Goal: Transaction & Acquisition: Purchase product/service

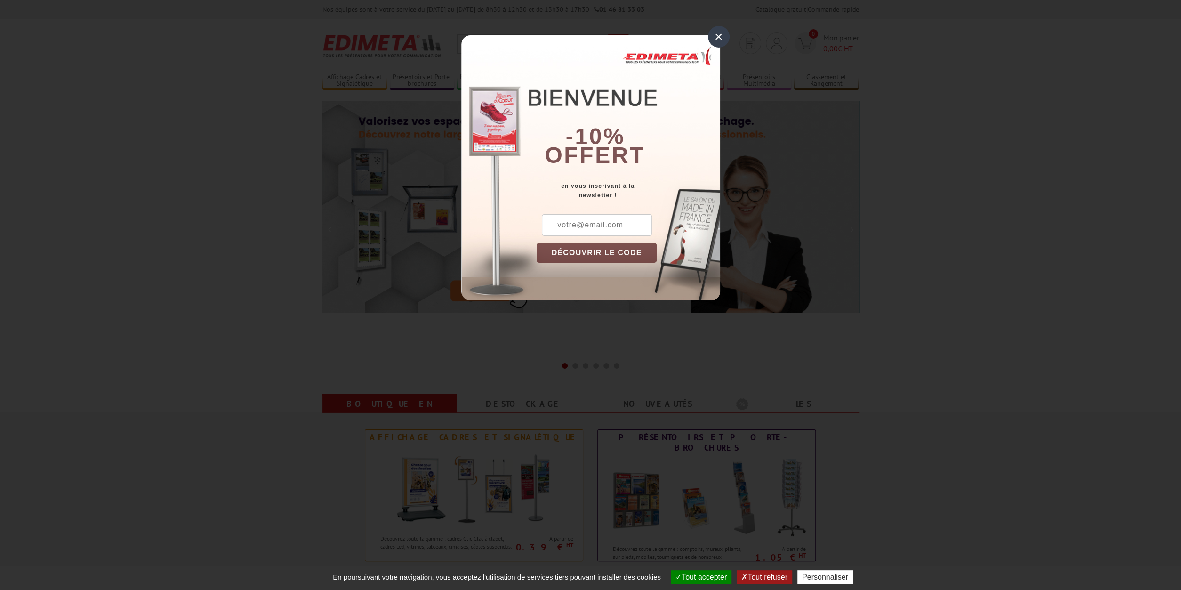
drag, startPoint x: 718, startPoint y: 37, endPoint x: 729, endPoint y: 37, distance: 11.8
click at [718, 37] on div "×" at bounding box center [719, 37] width 22 height 22
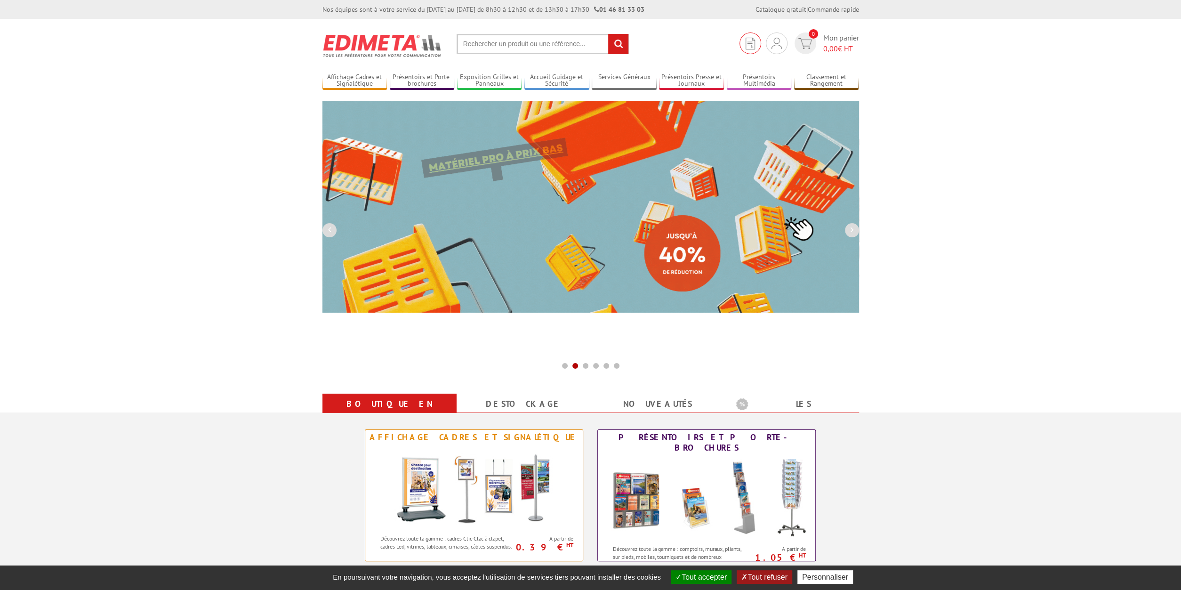
click at [746, 44] on img at bounding box center [750, 44] width 9 height 12
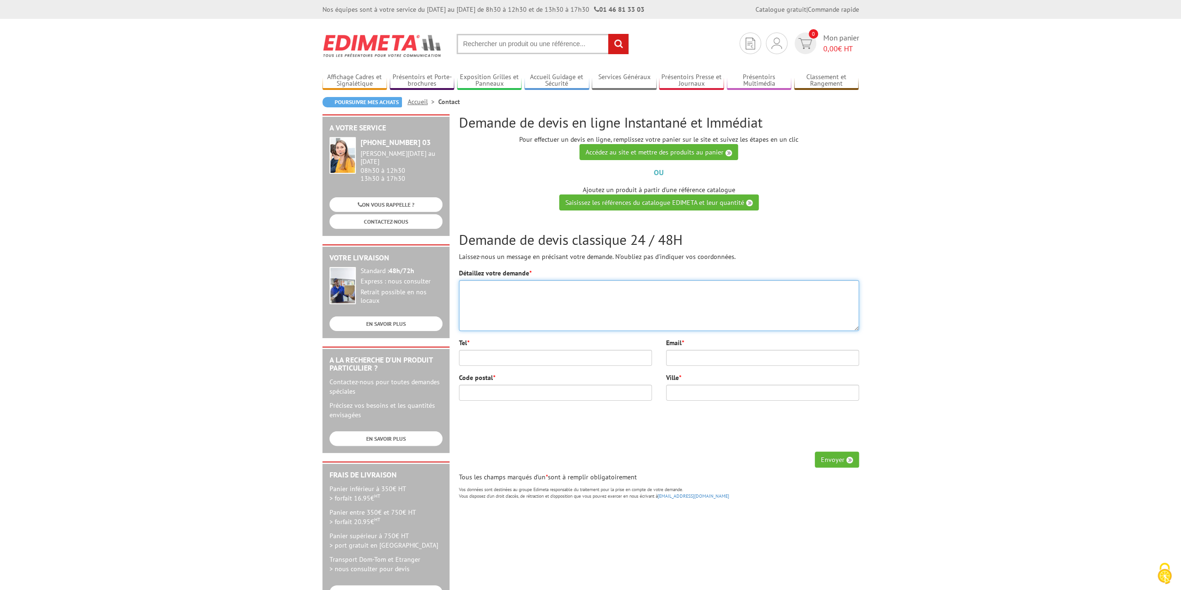
click at [499, 298] on textarea "Détaillez votre demande *" at bounding box center [659, 305] width 400 height 51
click at [505, 295] on textarea "Détaillez votre demande *" at bounding box center [659, 305] width 400 height 51
click at [514, 294] on textarea "Détaillez votre demande *" at bounding box center [659, 305] width 400 height 51
click at [485, 293] on textarea "Je souaitrai des cimaises" at bounding box center [659, 305] width 400 height 51
drag, startPoint x: 498, startPoint y: 288, endPoint x: 473, endPoint y: 287, distance: 25.0
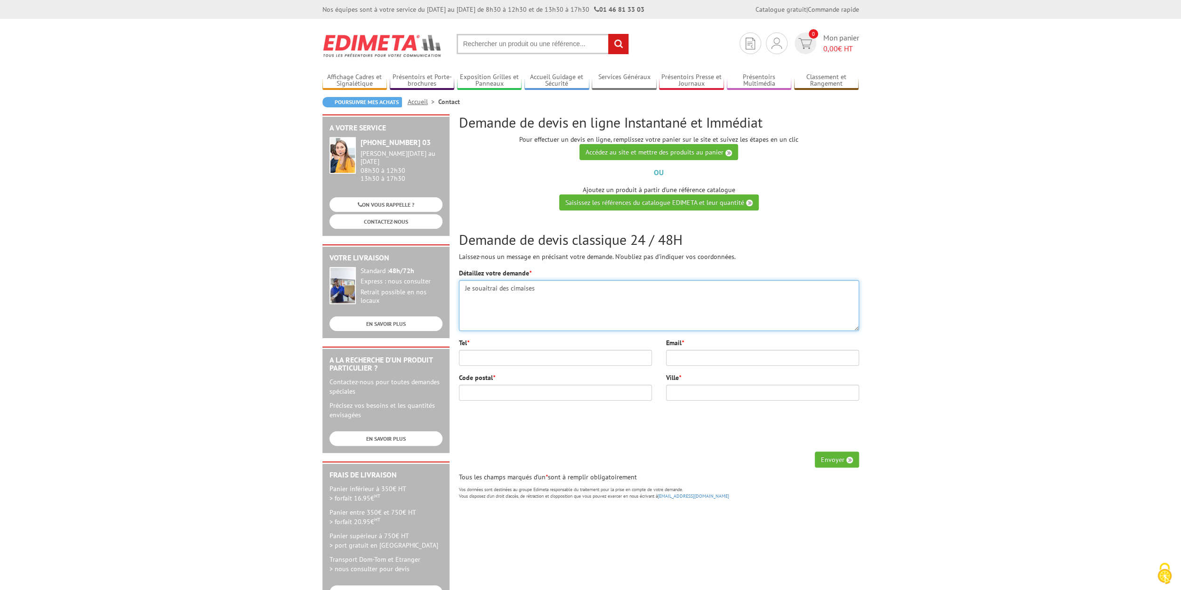
click at [474, 287] on textarea "Je souaitrai des cimaises" at bounding box center [659, 305] width 400 height 51
drag, startPoint x: 636, startPoint y: 296, endPoint x: 631, endPoint y: 297, distance: 4.9
click at [631, 297] on textarea "Je souaitrai des cimaises" at bounding box center [659, 305] width 400 height 51
drag, startPoint x: 497, startPoint y: 288, endPoint x: 470, endPoint y: 289, distance: 27.3
click at [472, 288] on textarea "Je souaitrai des cimaises" at bounding box center [659, 305] width 400 height 51
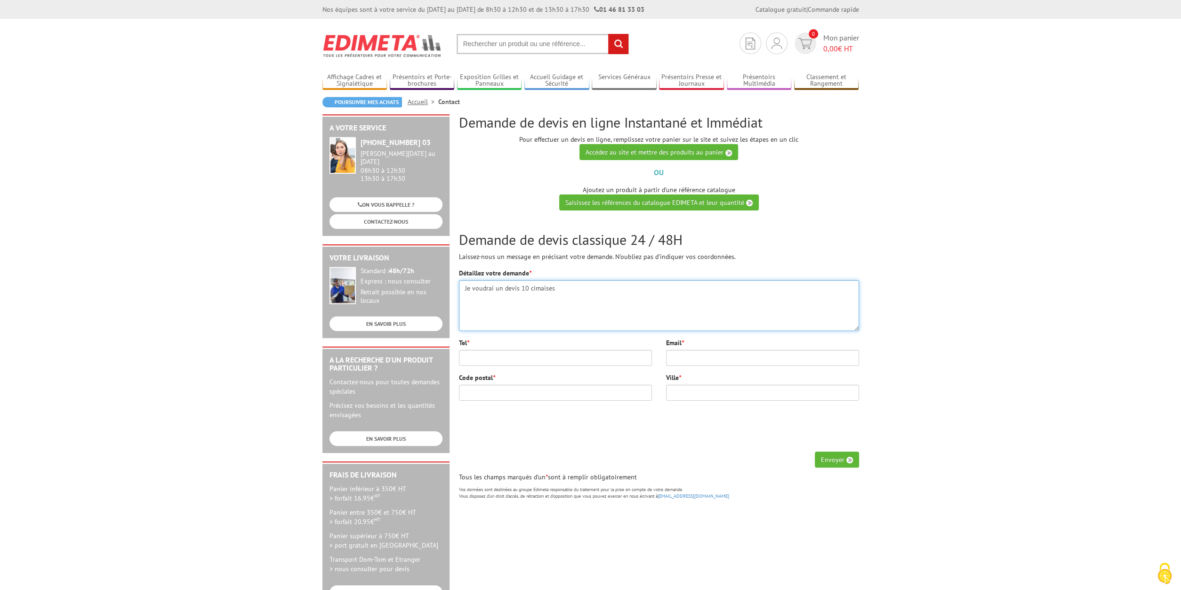
click at [586, 292] on textarea "Je voudrai un devis 10 cimaises" at bounding box center [659, 305] width 400 height 51
click at [567, 300] on textarea "Je voudrai un devis 10 cimaises" at bounding box center [659, 305] width 400 height 51
type textarea "Je voudrai un devis 10 cimaises"
click at [688, 206] on link "Saisissez les références du catalogue EDIMETA et leur quantité" at bounding box center [659, 202] width 200 height 16
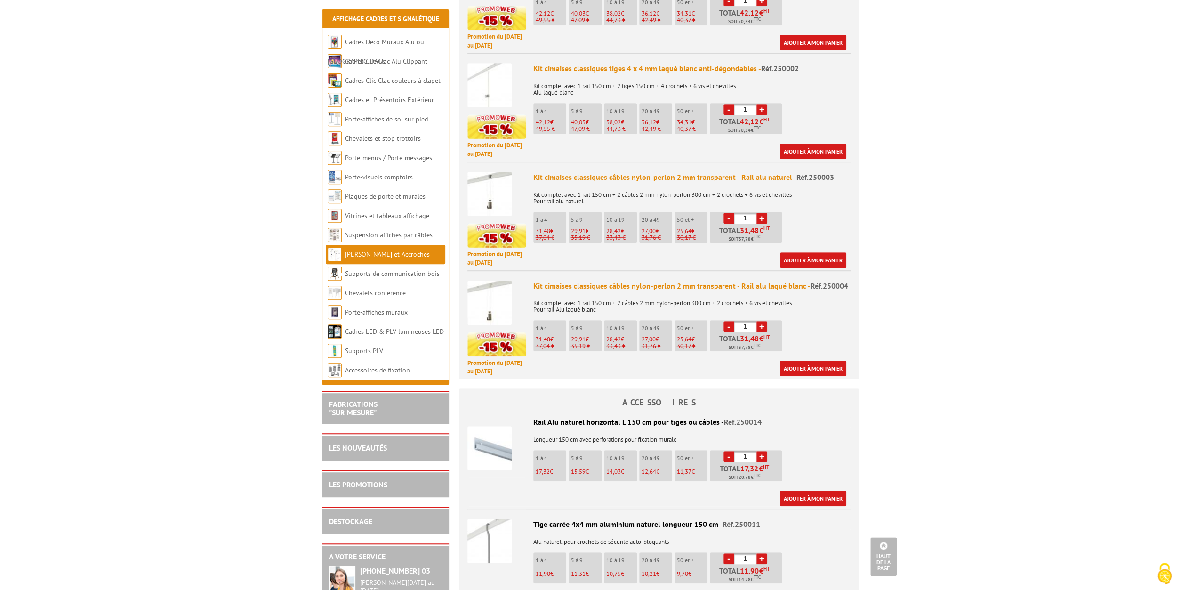
scroll to position [498, 0]
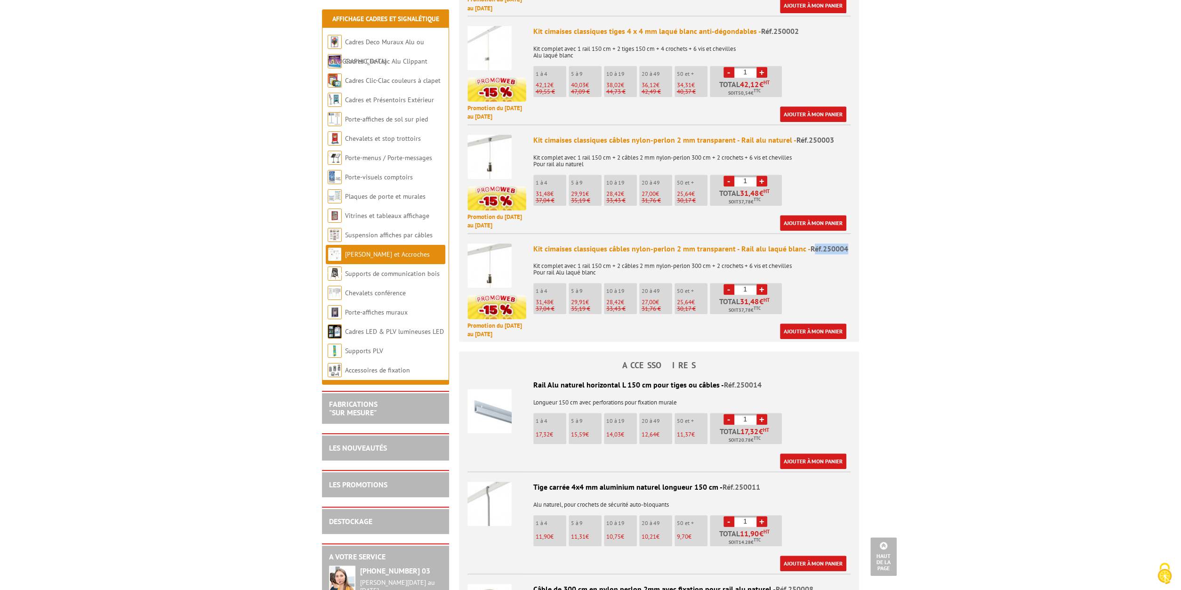
drag, startPoint x: 811, startPoint y: 264, endPoint x: 843, endPoint y: 264, distance: 32.5
click at [848, 254] on div "Kit cimaises classiques câbles nylon-perlon 2 mm transparent - Rail alu laqué b…" at bounding box center [692, 248] width 317 height 11
drag, startPoint x: 809, startPoint y: 262, endPoint x: 842, endPoint y: 264, distance: 33.5
click at [849, 254] on div "Kit cimaises classiques câbles nylon-perlon 2 mm transparent - Rail alu laqué b…" at bounding box center [692, 248] width 317 height 11
copy span "Réf.250004"
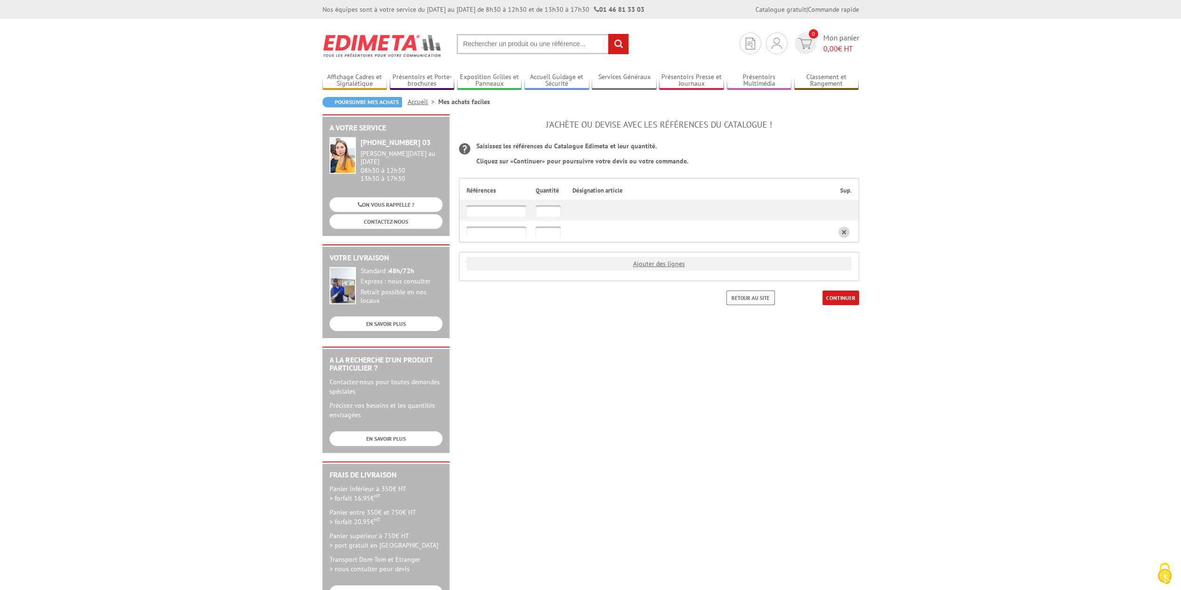
click at [511, 213] on input "text" at bounding box center [497, 210] width 60 height 11
paste input "Réf.250004"
drag, startPoint x: 481, startPoint y: 211, endPoint x: 455, endPoint y: 214, distance: 25.5
click at [467, 214] on input "Réf.250004" at bounding box center [497, 210] width 60 height 11
type input "250004"
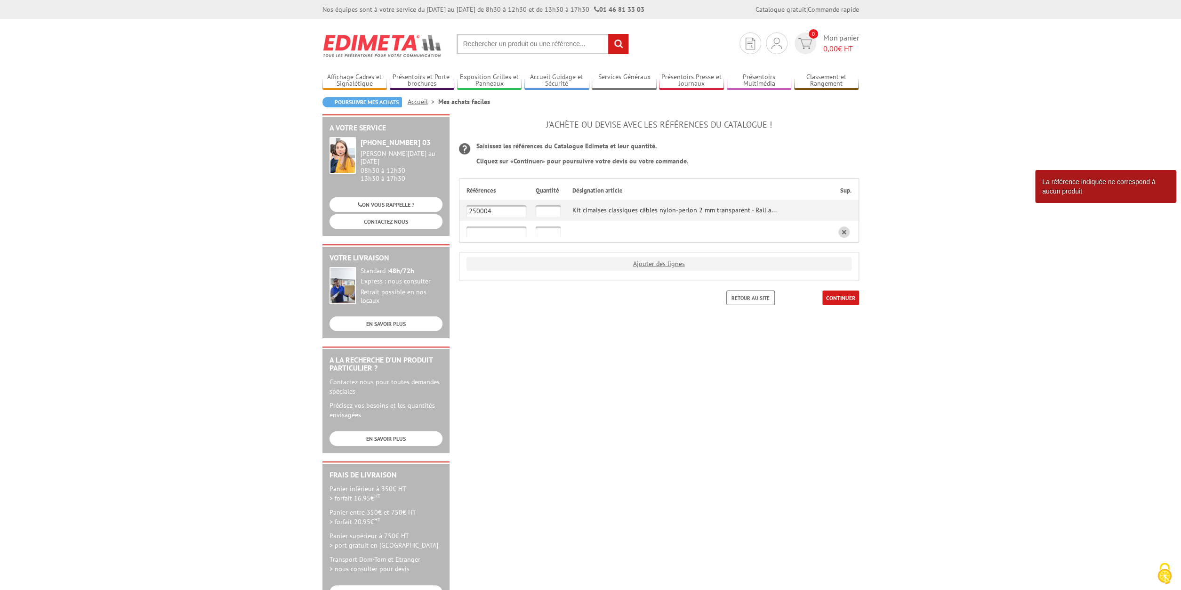
click at [553, 214] on input "text" at bounding box center [548, 210] width 25 height 11
type input "10"
click at [844, 299] on link "CONTINUER" at bounding box center [841, 298] width 37 height 15
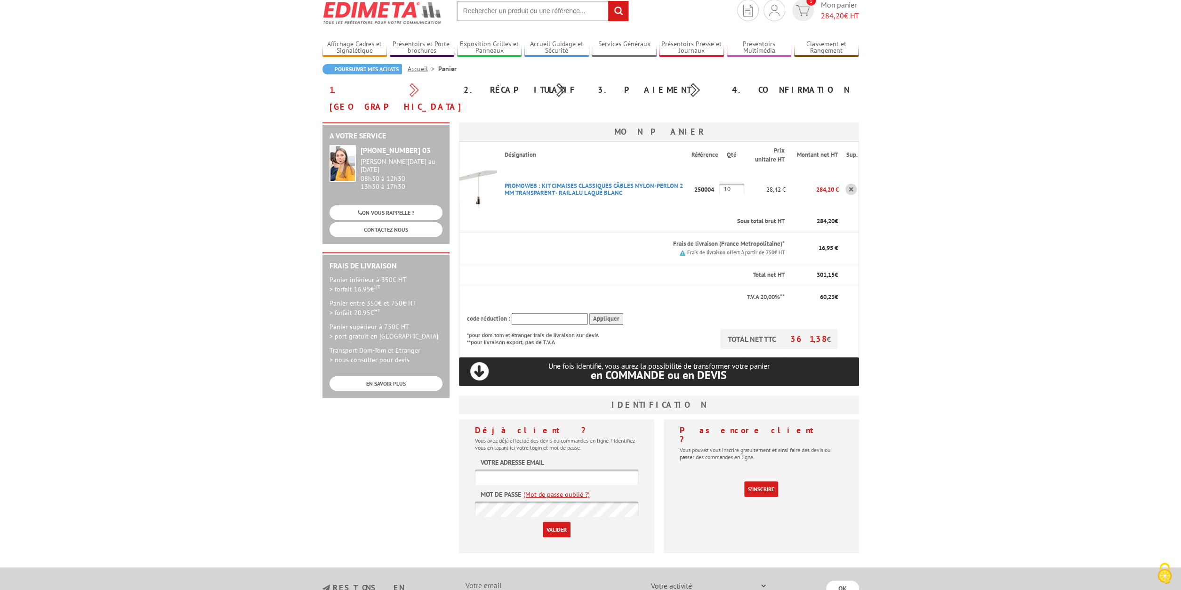
scroll to position [30, 0]
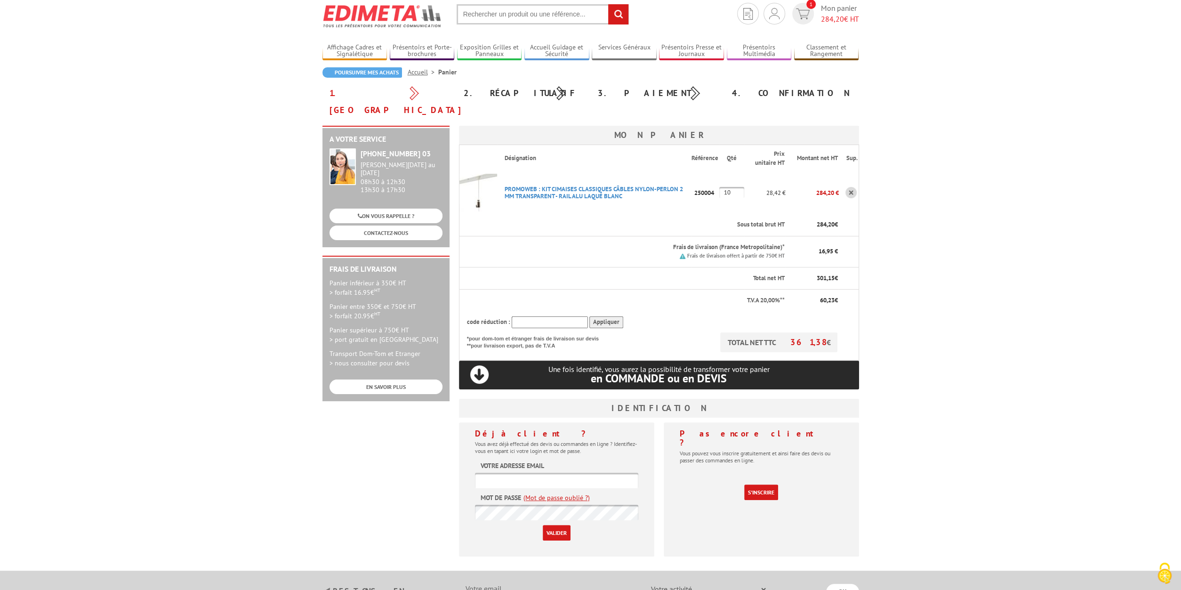
click at [548, 473] on input "text" at bounding box center [556, 481] width 163 height 16
click at [562, 493] on link "(Mot de passe oublié ?)" at bounding box center [557, 497] width 66 height 9
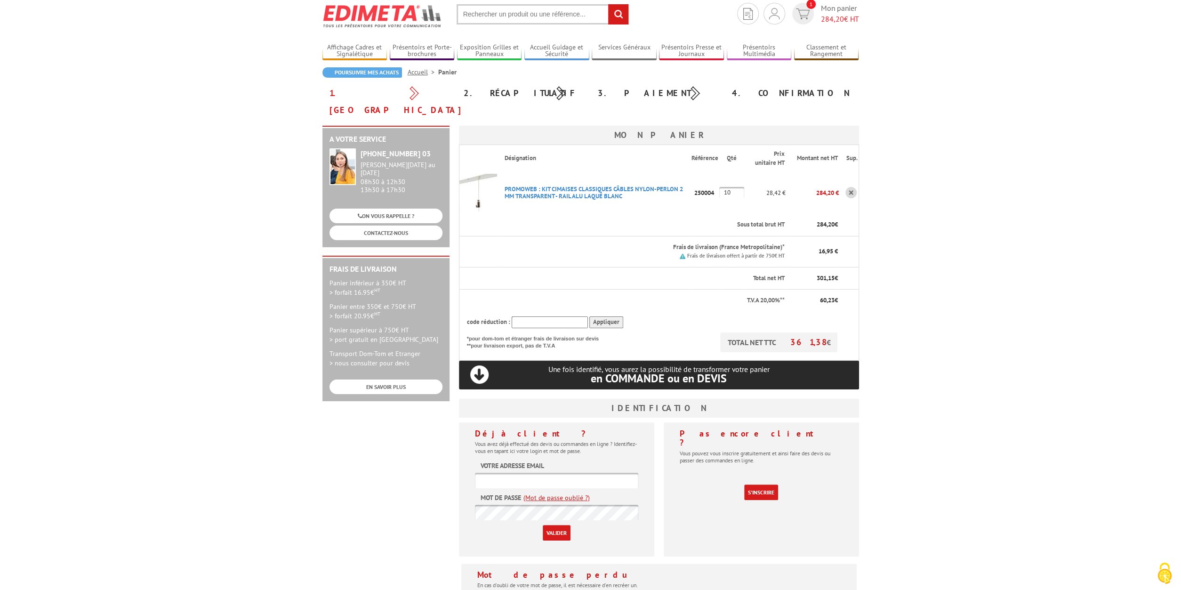
scroll to position [30, 0]
click at [562, 493] on link "(Mot de passe oublié ?)" at bounding box center [557, 497] width 66 height 9
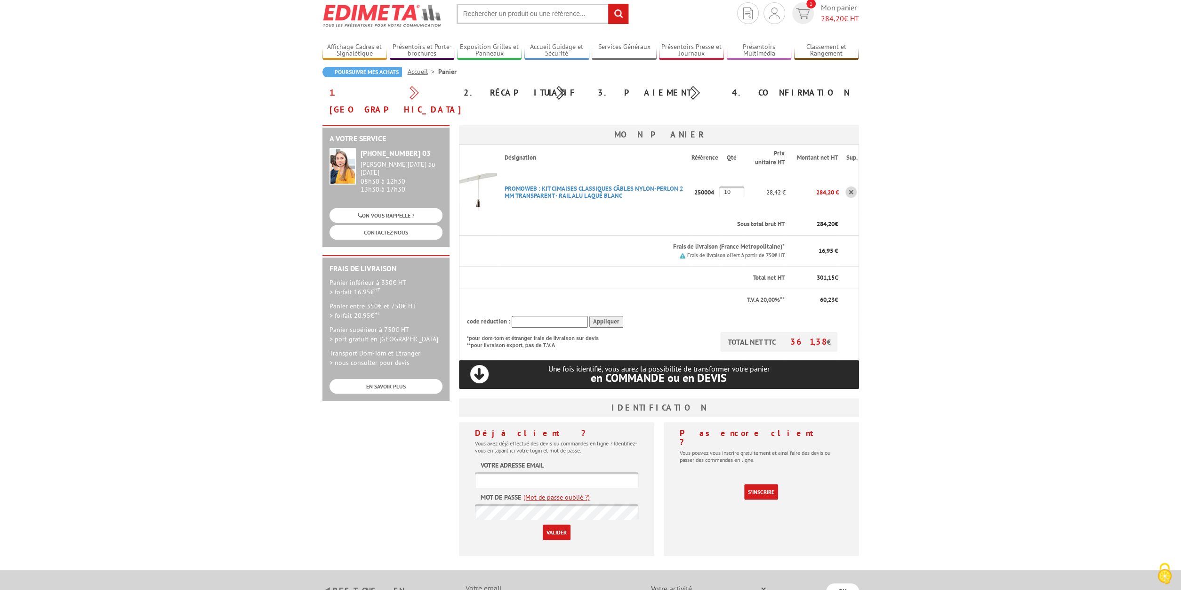
scroll to position [30, 0]
click at [512, 581] on input "text" at bounding box center [545, 589] width 170 height 16
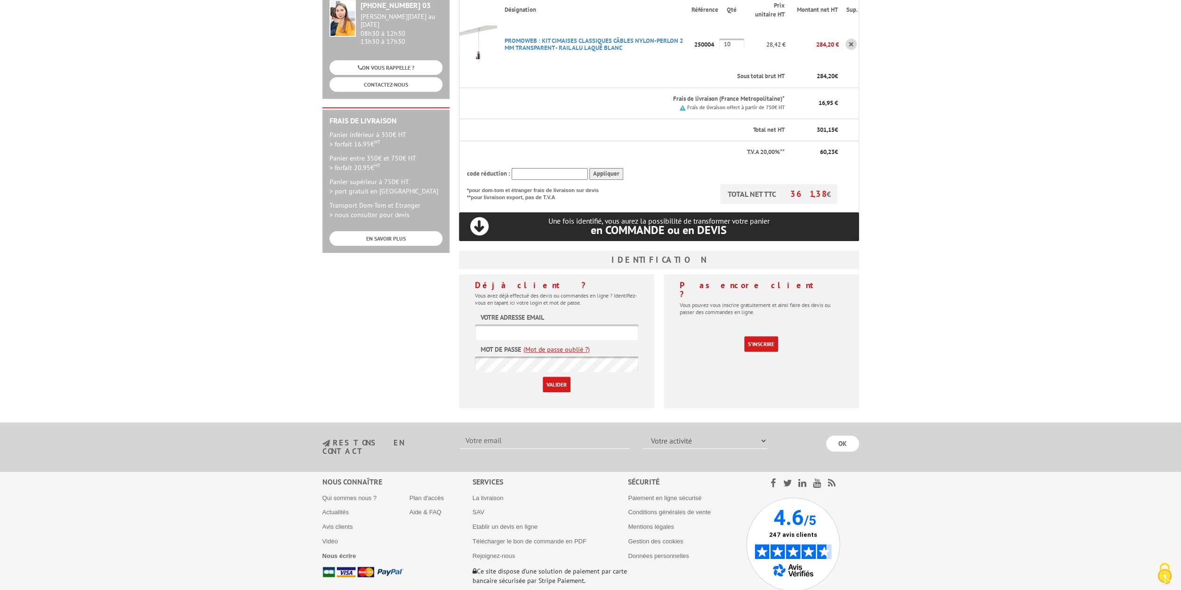
scroll to position [179, 0]
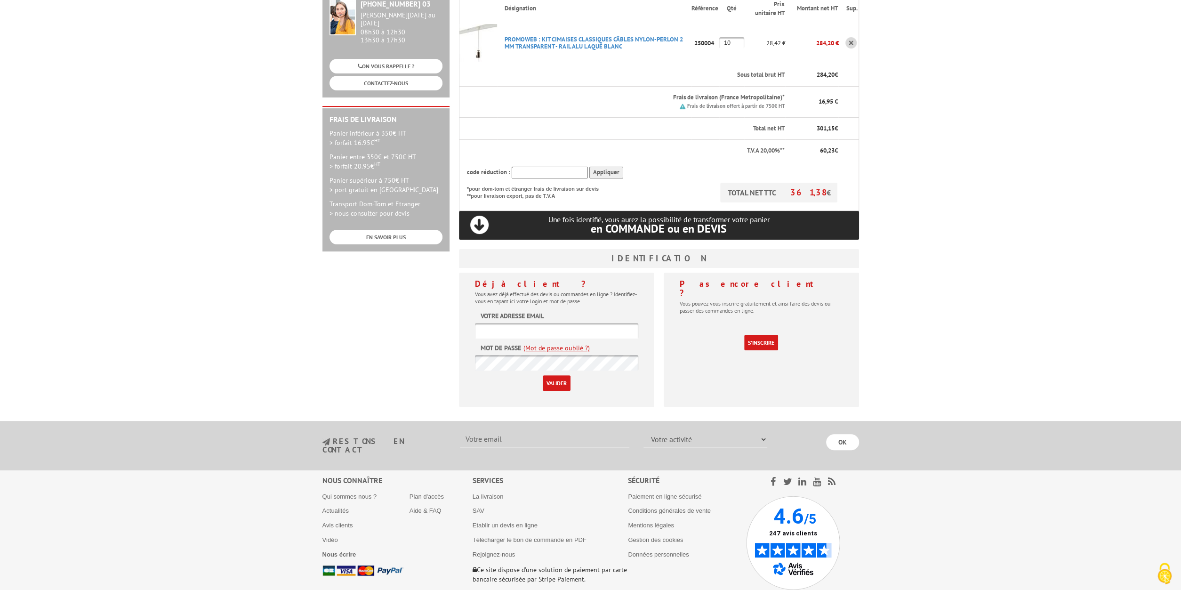
click at [567, 343] on link "(Mot de passe oublié ?)" at bounding box center [557, 347] width 66 height 9
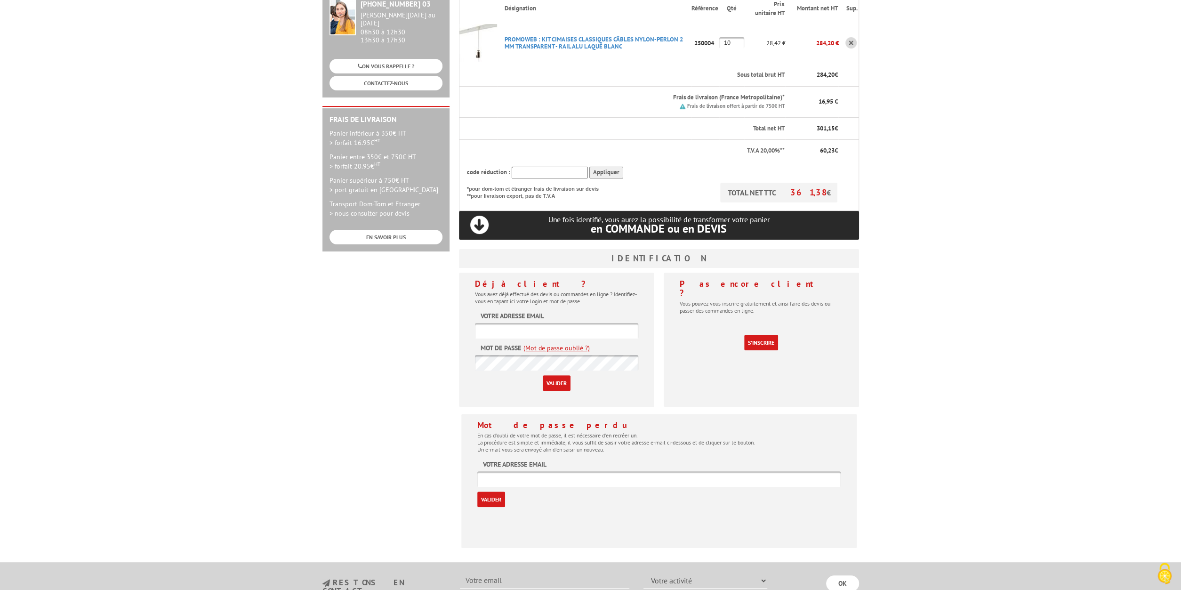
click at [532, 471] on input "text" at bounding box center [659, 479] width 364 height 16
type input "[EMAIL_ADDRESS][DOMAIN_NAME]"
click at [501, 492] on input "Valider" at bounding box center [491, 500] width 28 height 16
click at [502, 492] on input "Valider" at bounding box center [491, 500] width 28 height 16
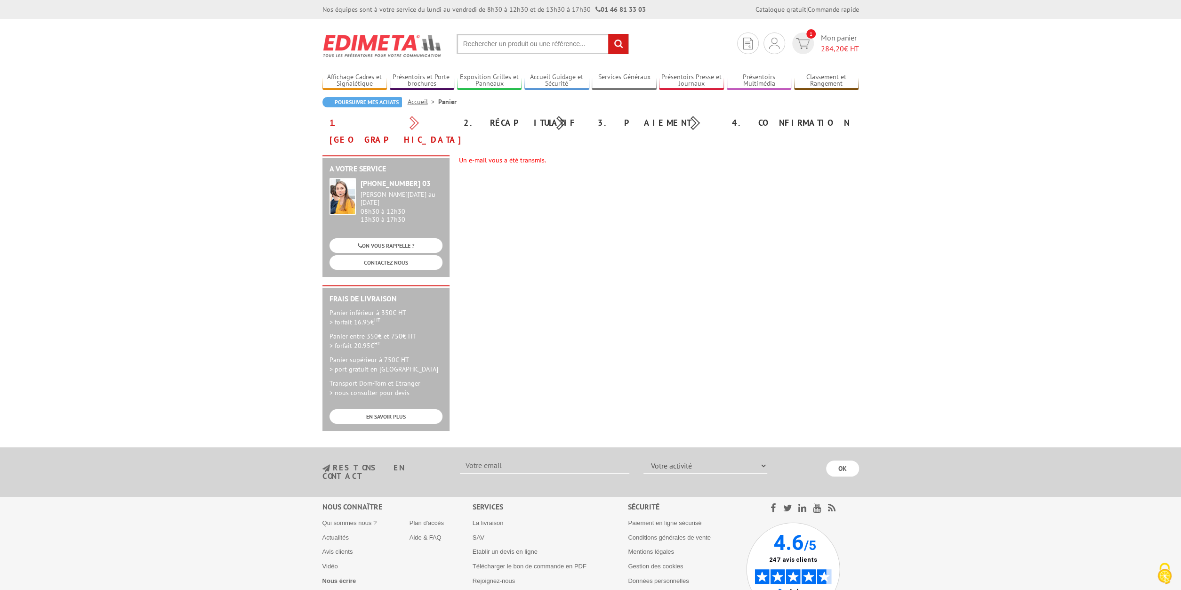
click at [569, 236] on div "A votre service +33 (0)1 46 81 33 03 Du Lundi au Vendredi 08h30 à 12h30 13h30 à…" at bounding box center [591, 297] width 546 height 285
click at [553, 240] on div "A votre service +33 (0)1 46 81 33 03 Du Lundi au Vendredi 08h30 à 12h30 13h30 à…" at bounding box center [591, 297] width 546 height 285
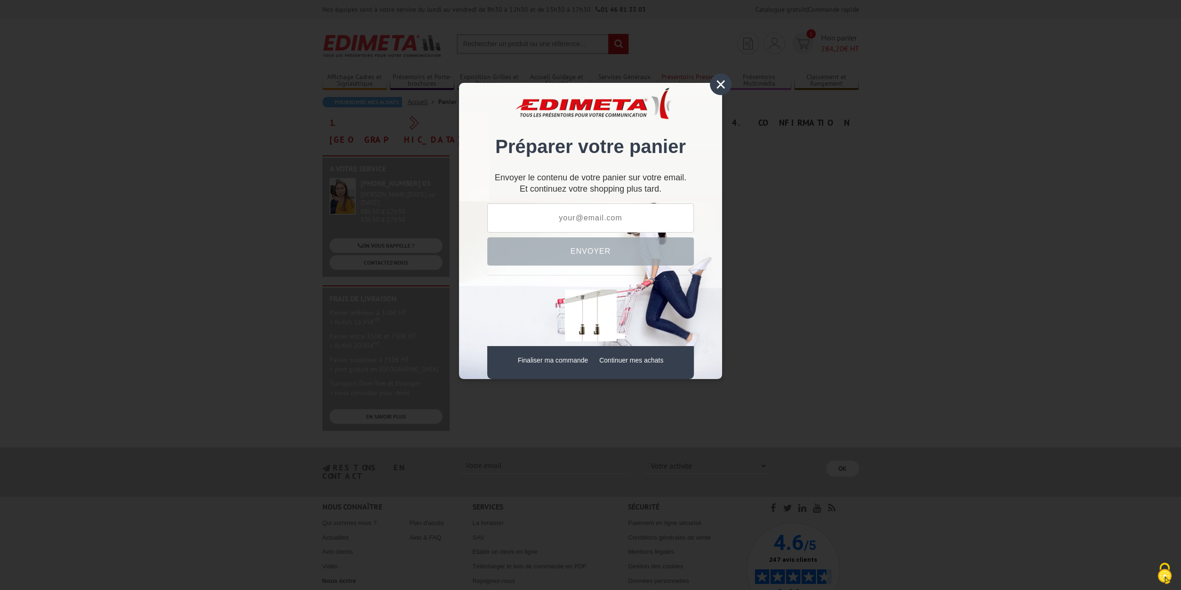
drag, startPoint x: 724, startPoint y: 82, endPoint x: 692, endPoint y: 73, distance: 32.7
click at [724, 82] on div "×" at bounding box center [721, 84] width 22 height 22
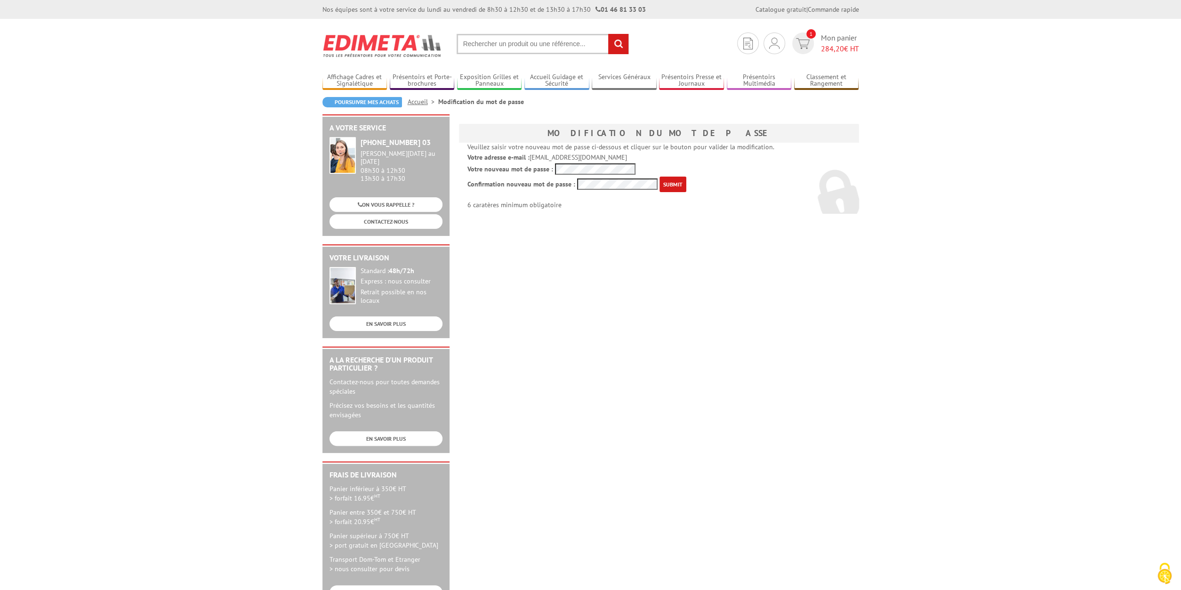
click at [1121, 506] on body "Nos équipes sont à votre service du [DATE] au [DATE] de 8h30 à 12h30 et de 13h3…" at bounding box center [590, 420] width 1181 height 841
click at [673, 184] on input "submit" at bounding box center [673, 185] width 27 height 16
click at [678, 185] on input "submit" at bounding box center [673, 185] width 27 height 16
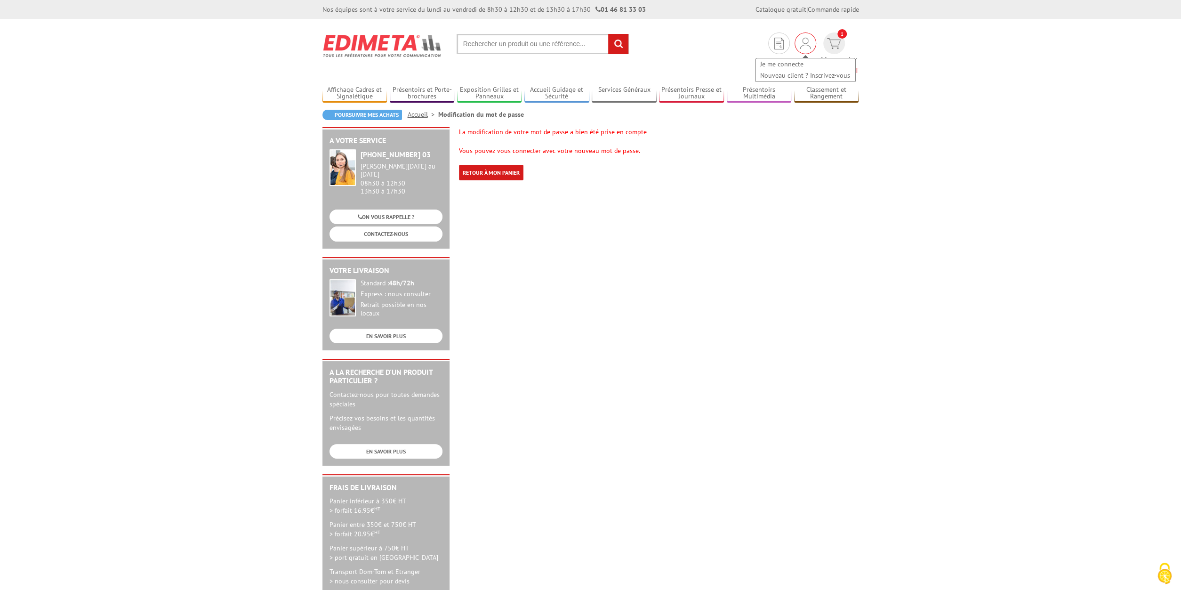
click at [801, 42] on img at bounding box center [806, 43] width 10 height 11
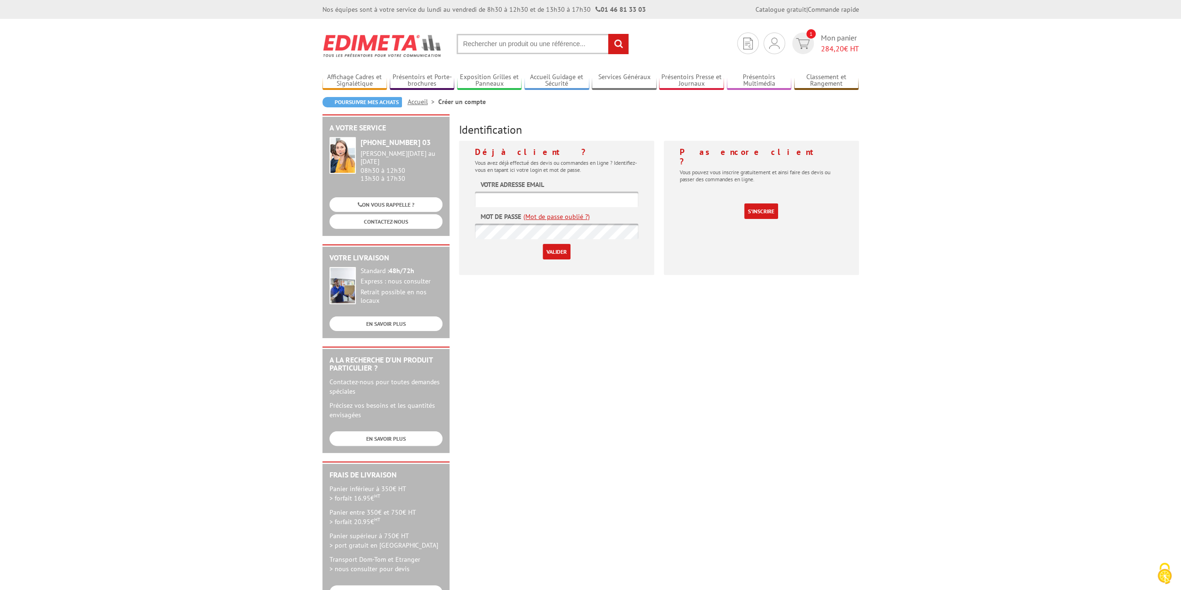
click at [554, 197] on input "text" at bounding box center [556, 200] width 163 height 16
type input "luc.petizon@ijclab.in2p3.fr"
click at [561, 253] on input "Valider" at bounding box center [557, 252] width 28 height 16
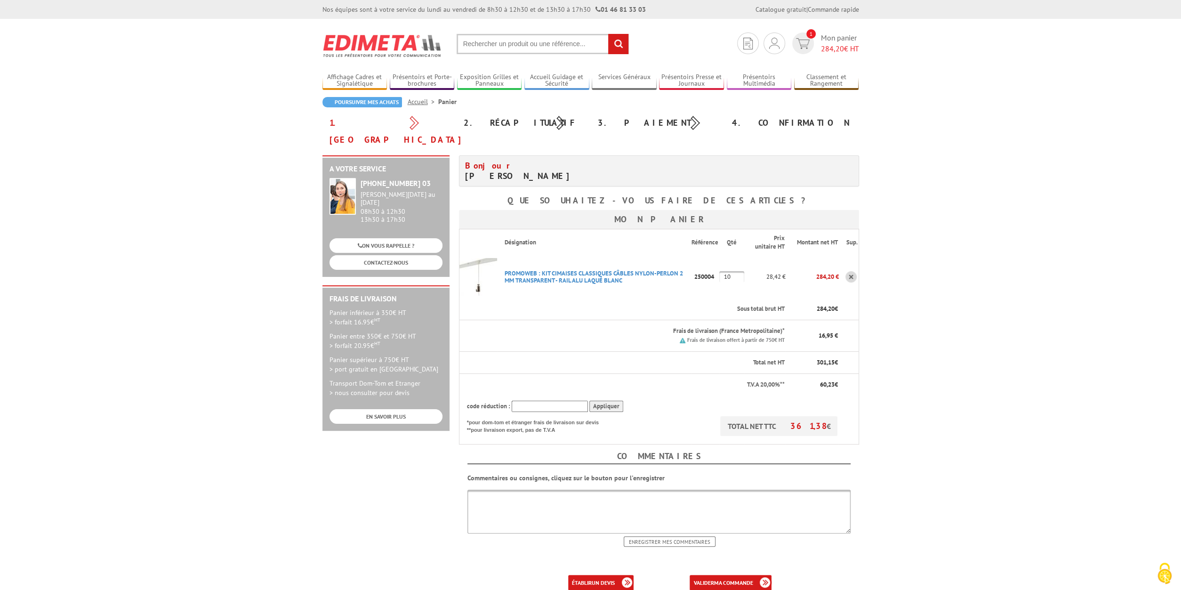
drag, startPoint x: 936, startPoint y: 304, endPoint x: 925, endPoint y: 304, distance: 10.4
click at [936, 305] on body "Nos équipes sont à votre service du lundi au vendredi de 8h30 à 12h30 et de 13h…" at bounding box center [590, 407] width 1181 height 815
click at [672, 401] on div "code réduction : Appliquer" at bounding box center [652, 407] width 371 height 12
click at [658, 401] on div "code réduction : Appliquer" at bounding box center [652, 407] width 371 height 12
click at [658, 396] on th "code réduction : Appliquer" at bounding box center [649, 406] width 380 height 21
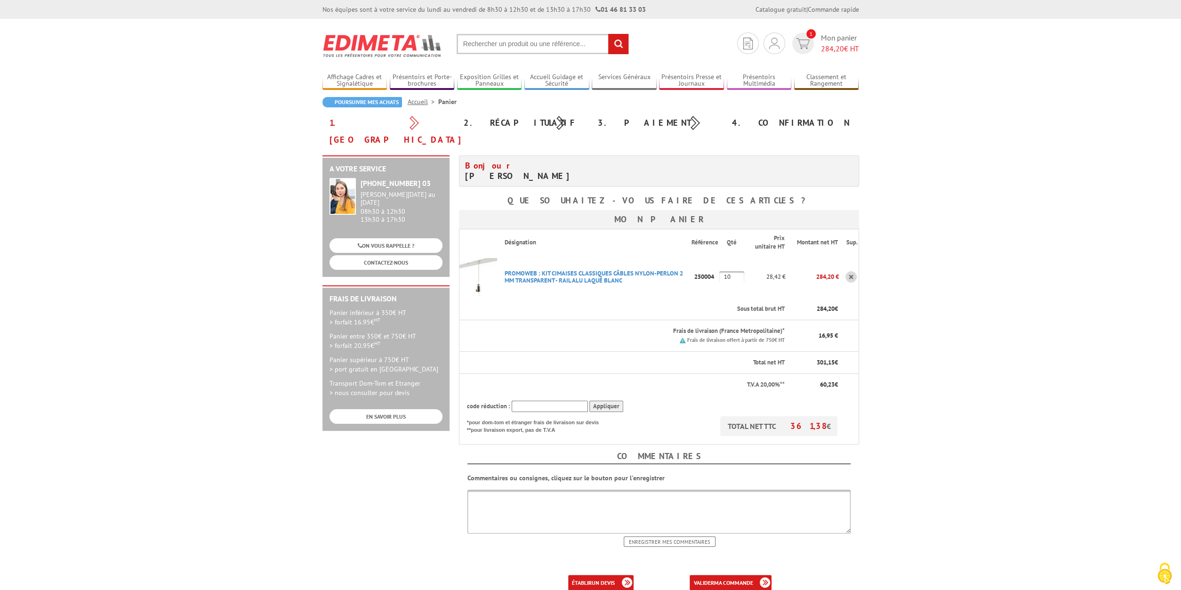
click at [682, 401] on div "code réduction : Appliquer" at bounding box center [652, 407] width 371 height 12
drag, startPoint x: 966, startPoint y: 260, endPoint x: 900, endPoint y: 304, distance: 79.1
click at [964, 261] on body "Nos équipes sont à votre service du [DATE] au [DATE] de 8h30 à 12h30 et de 13h3…" at bounding box center [590, 407] width 1181 height 815
click at [552, 490] on textarea at bounding box center [659, 512] width 383 height 44
click at [532, 490] on textarea at bounding box center [659, 512] width 383 height 44
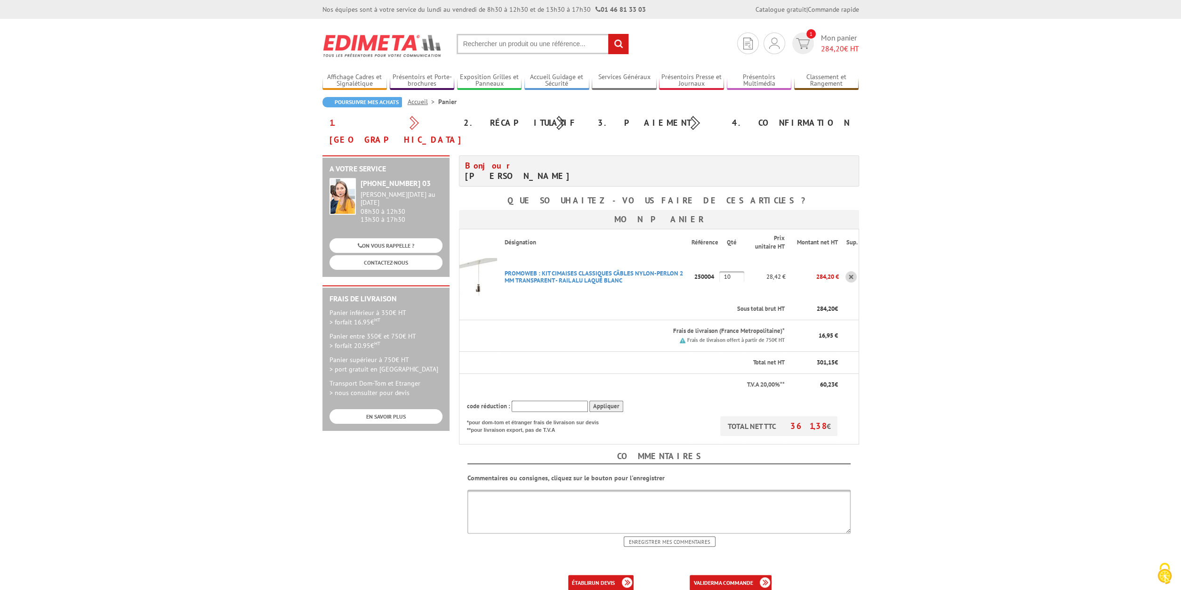
drag, startPoint x: 498, startPoint y: 480, endPoint x: 566, endPoint y: 475, distance: 67.5
click at [501, 490] on textarea at bounding box center [659, 512] width 383 height 44
paste textarea "IJCLAB / CNRS / UNIVERSITÉ PARIS SACLAY M. L. PETIZON LABORATOIRE DE PHYSIQUE D…"
type textarea "Le devis doit être mentionné comme suis : IJCLAB / CNRS / [GEOGRAPHIC_DATA] SAC…"
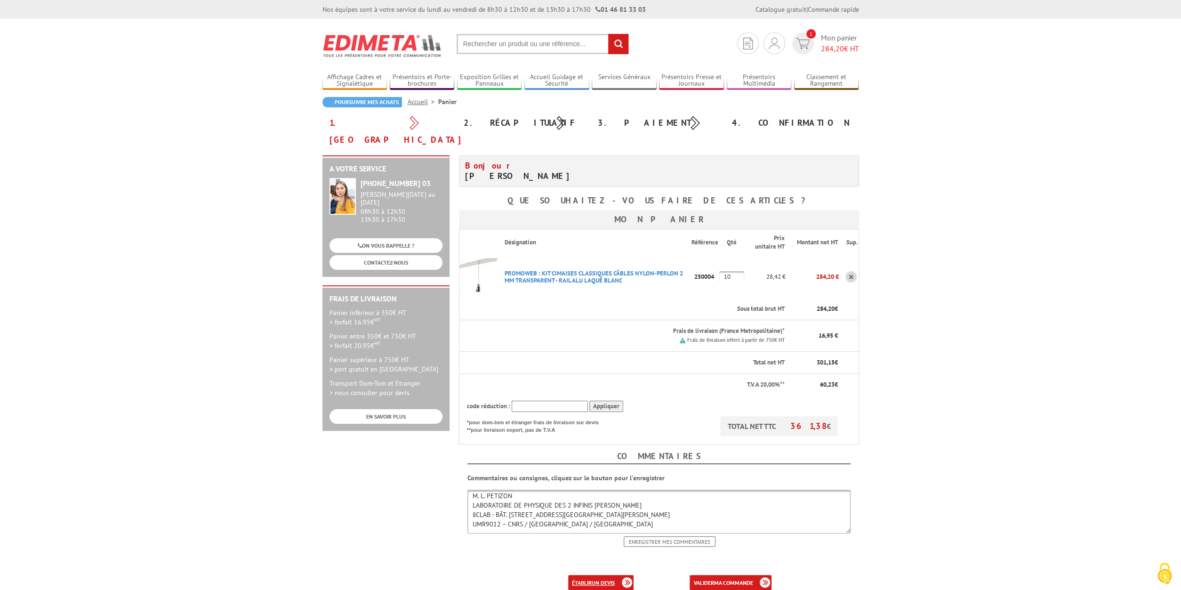
click at [612, 579] on b "un devis" at bounding box center [603, 582] width 23 height 7
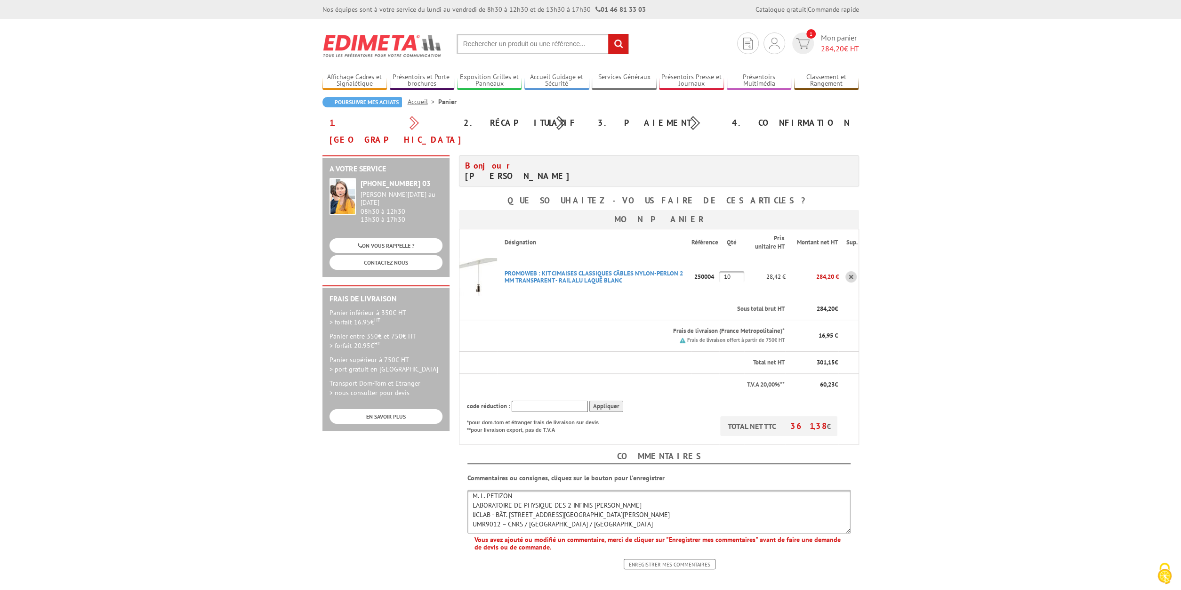
click at [679, 559] on input "Enregistrer mes commentaires" at bounding box center [670, 564] width 92 height 10
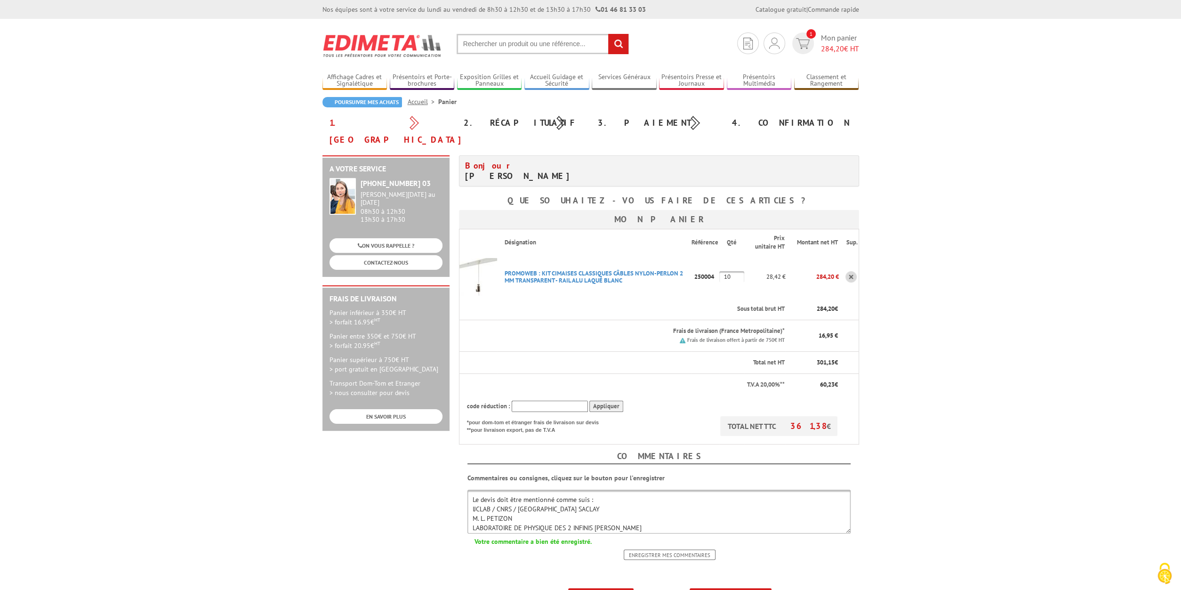
click at [601, 590] on b "un devis" at bounding box center [603, 595] width 23 height 7
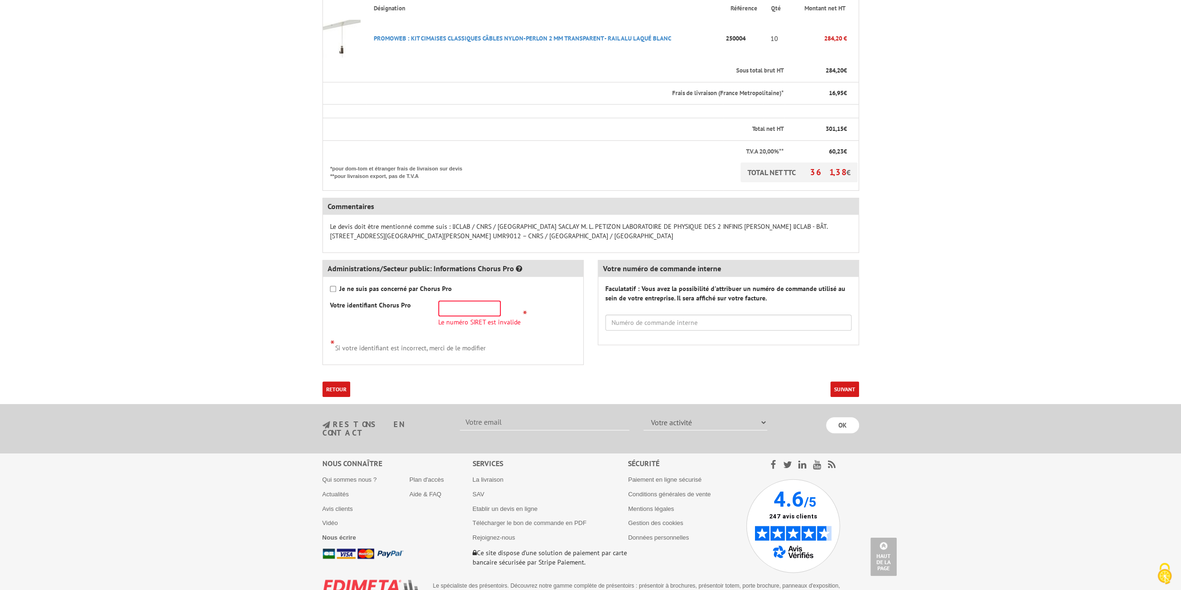
scroll to position [251, 0]
click at [623, 319] on input "text" at bounding box center [729, 322] width 246 height 16
click at [842, 384] on button "Suivant" at bounding box center [845, 388] width 29 height 16
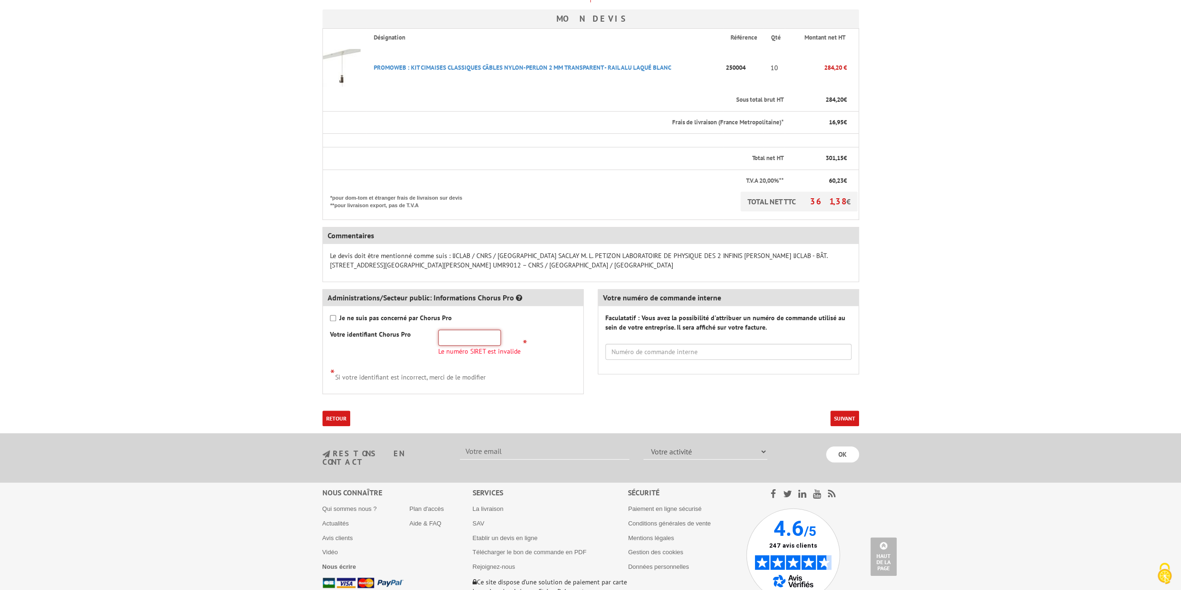
click at [452, 337] on input "text" at bounding box center [469, 338] width 63 height 16
click at [708, 353] on input "text" at bounding box center [729, 352] width 246 height 16
click at [959, 132] on body "Nos équipes sont à votre service du lundi au vendredi de 8h30 à 12h30 et de 13h…" at bounding box center [590, 215] width 1181 height 872
click at [333, 317] on input "Je ne suis pas concerné par Chorus Pro" at bounding box center [333, 318] width 6 height 6
checkbox input "true"
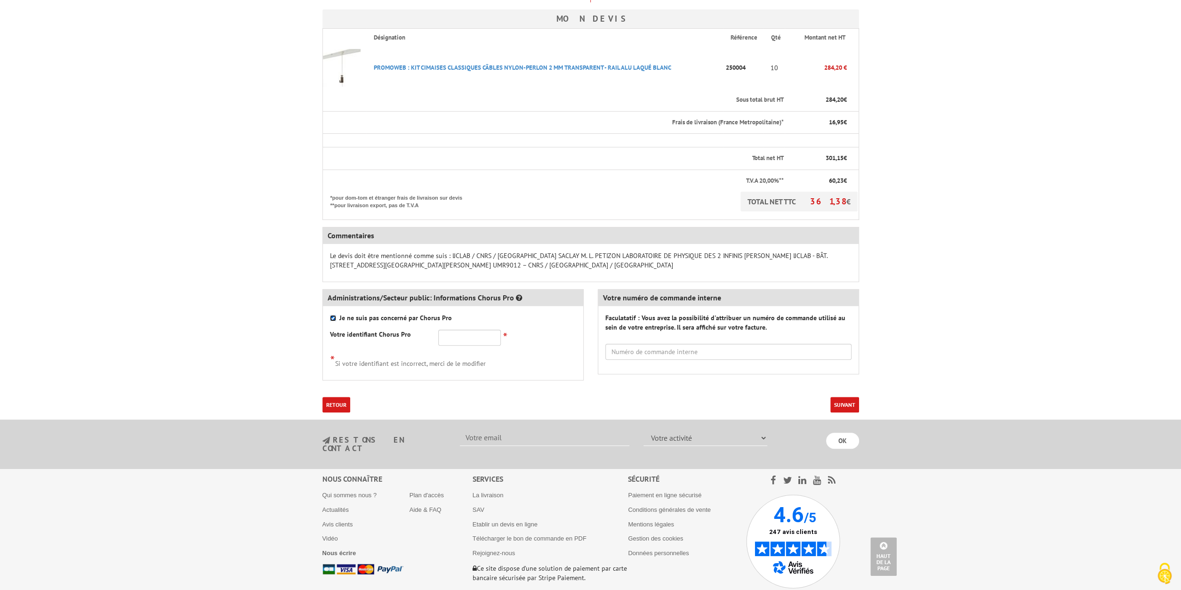
drag, startPoint x: 336, startPoint y: 316, endPoint x: 350, endPoint y: 297, distance: 23.8
click at [336, 316] on div "Je ne suis pas concerné par Chorus Pro" at bounding box center [453, 317] width 246 height 9
click at [651, 352] on input "text" at bounding box center [729, 352] width 246 height 16
click at [662, 353] on input "text" at bounding box center [729, 352] width 246 height 16
paste input "0391L152375"
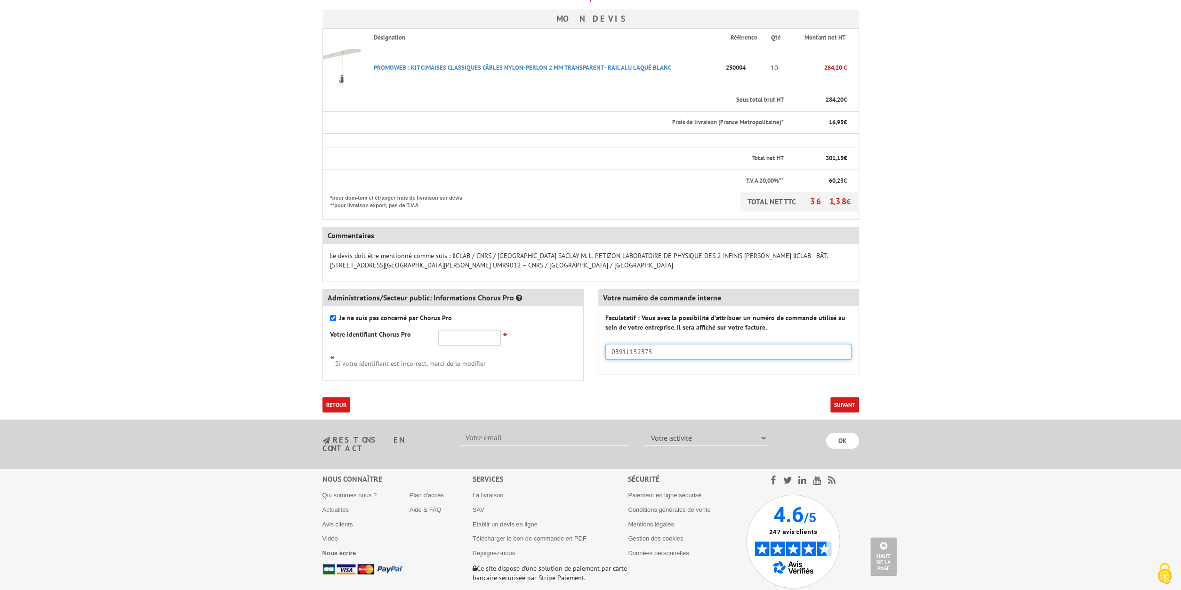
type input "0391L152375"
click at [469, 338] on input "text" at bounding box center [469, 338] width 63 height 16
drag, startPoint x: 1038, startPoint y: 172, endPoint x: 1025, endPoint y: 173, distance: 13.2
click at [1038, 172] on body "Nos équipes sont à votre service du lundi au vendredi de 8h30 à 12h30 et de 13h…" at bounding box center [590, 208] width 1181 height 858
drag, startPoint x: 1033, startPoint y: 160, endPoint x: 1017, endPoint y: 159, distance: 16.0
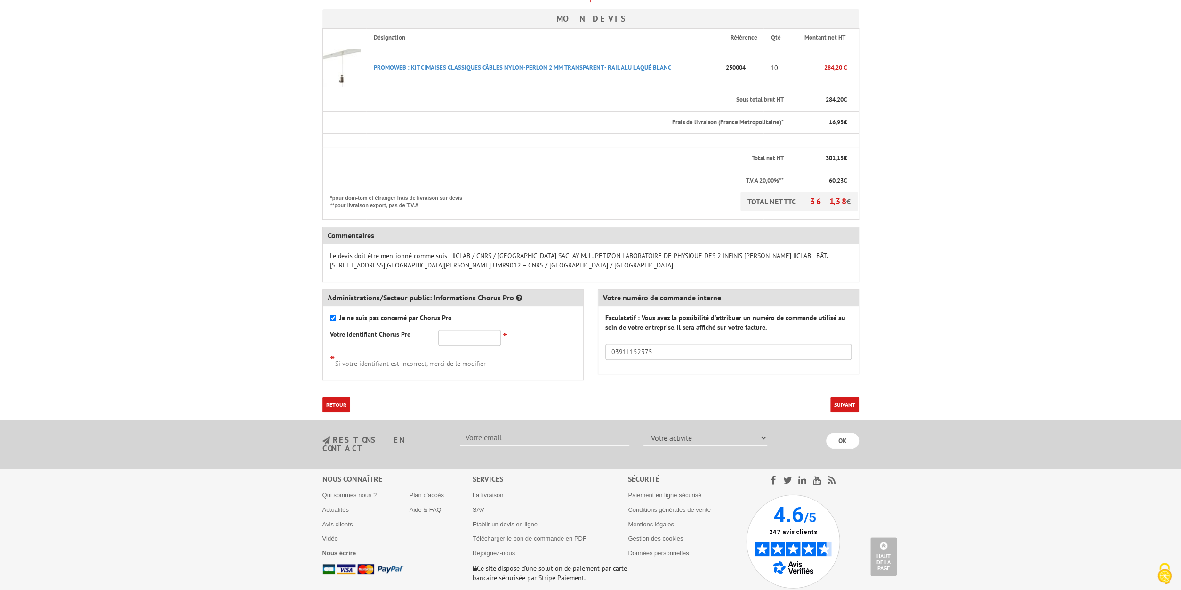
click at [1033, 161] on body "Nos équipes sont à votre service du lundi au vendredi de 8h30 à 12h30 et de 13h…" at bounding box center [590, 208] width 1181 height 858
drag, startPoint x: 660, startPoint y: 350, endPoint x: 589, endPoint y: 347, distance: 71.6
click at [606, 346] on input "0391L152375" at bounding box center [729, 352] width 246 height 16
click at [464, 337] on input "text" at bounding box center [469, 338] width 63 height 16
paste input "UMR9012"
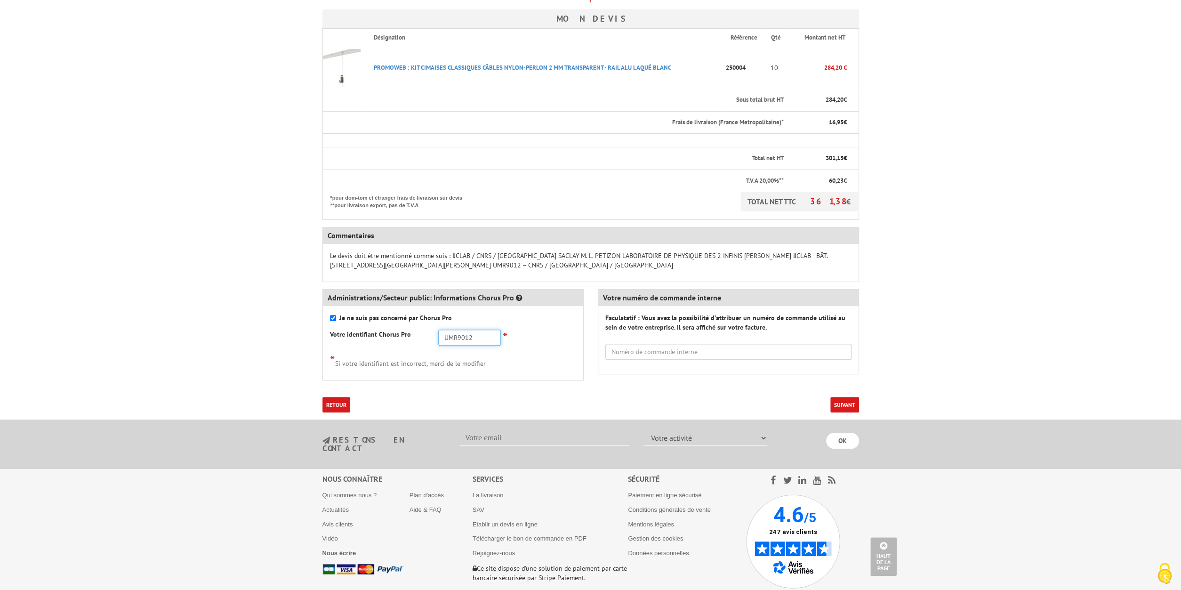
type input "UMR9012"
click at [652, 353] on input "text" at bounding box center [729, 352] width 246 height 16
paste input "Commande 0391L152375"
type input "Commande 0391L152375"
click at [841, 402] on button "Suivant" at bounding box center [845, 405] width 29 height 16
